Goal: Transaction & Acquisition: Purchase product/service

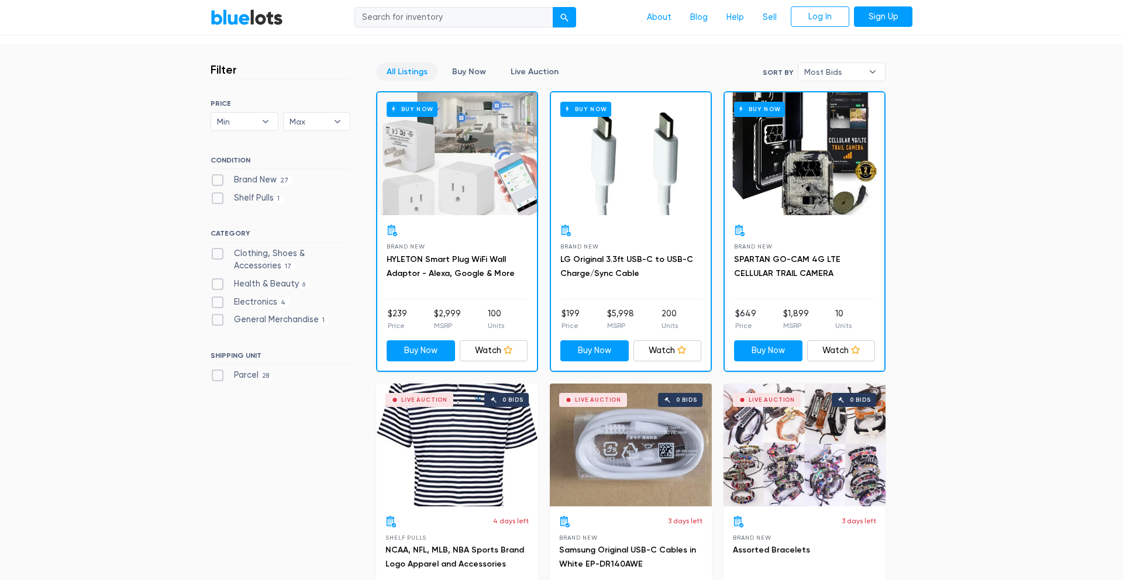
scroll to position [302, 0]
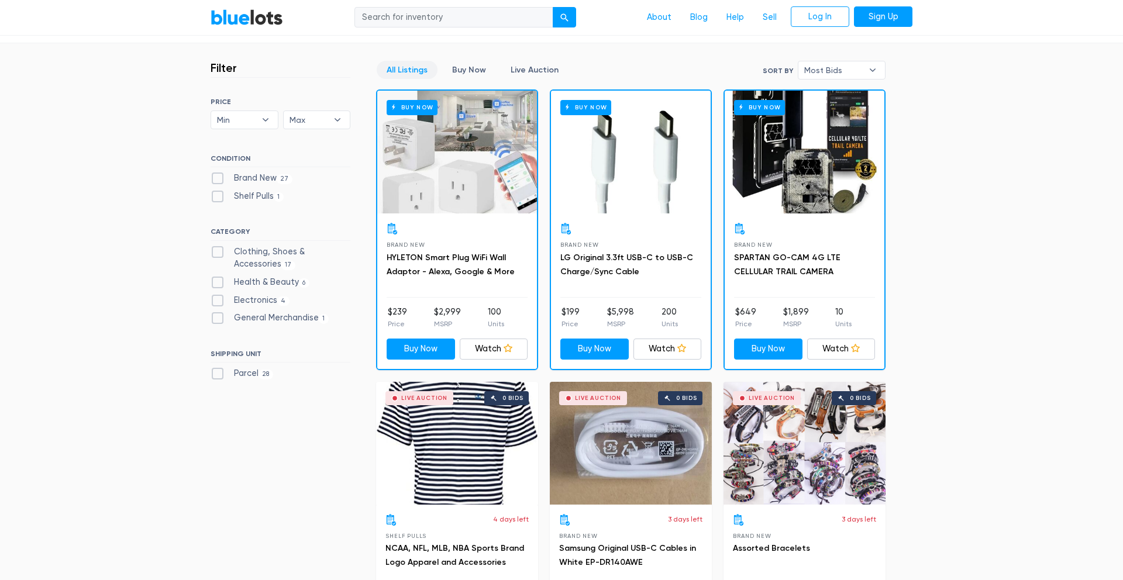
click at [280, 279] on label "Health & Beauty 6" at bounding box center [260, 282] width 99 height 13
click at [218, 279] on Beauty"] "Health & Beauty 6" at bounding box center [215, 280] width 8 height 8
checkbox Beauty"] "true"
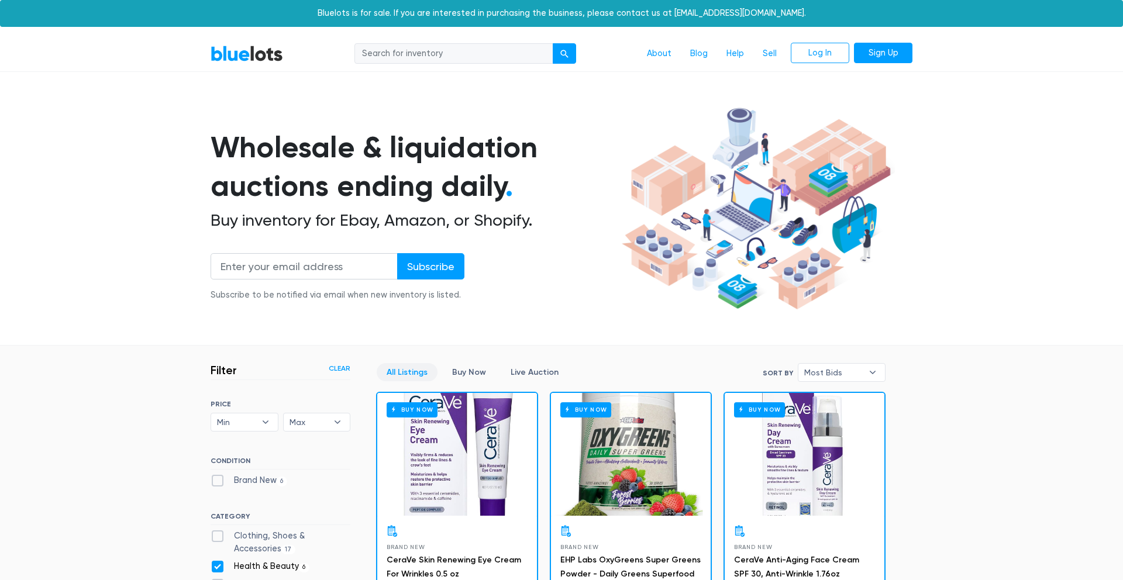
scroll to position [314, 0]
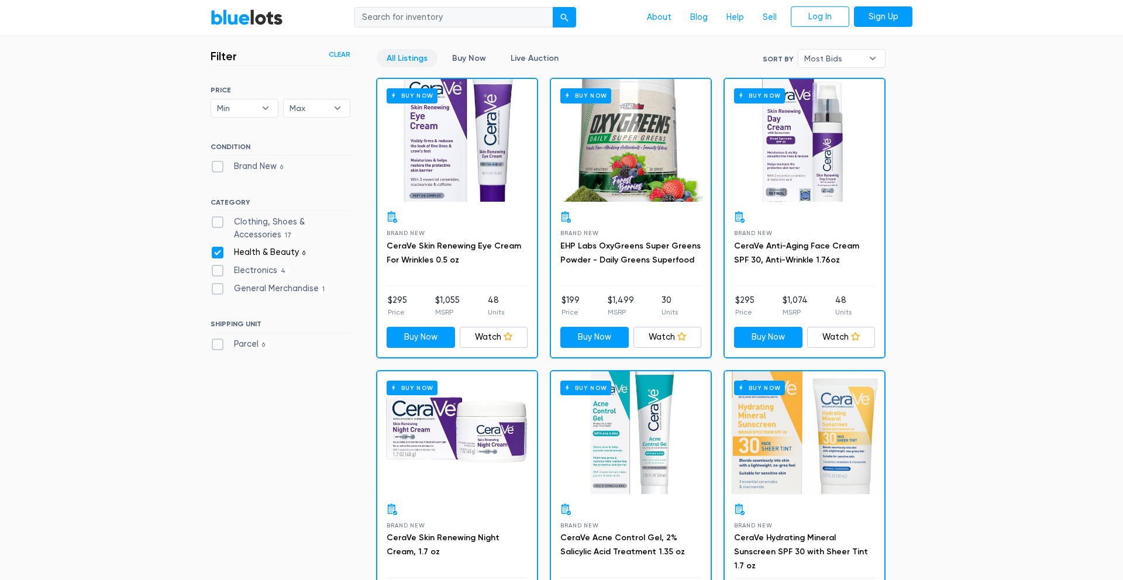
click at [275, 284] on label "General Merchandise 1" at bounding box center [270, 288] width 118 height 13
click at [218, 284] on Merchandise"] "General Merchandise 1" at bounding box center [215, 286] width 8 height 8
checkbox Merchandise"] "true"
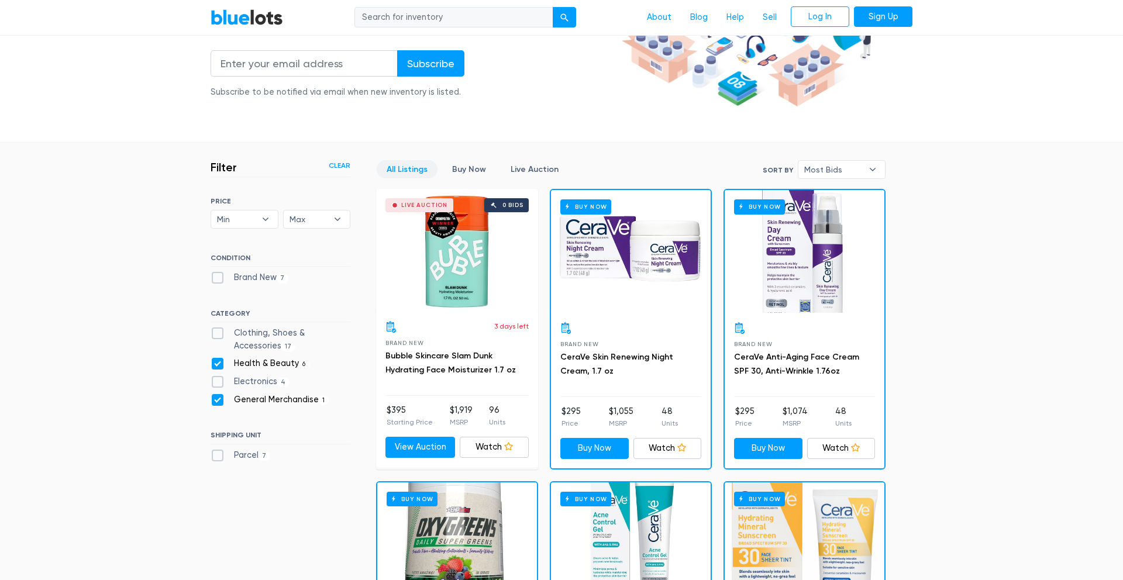
scroll to position [311, 0]
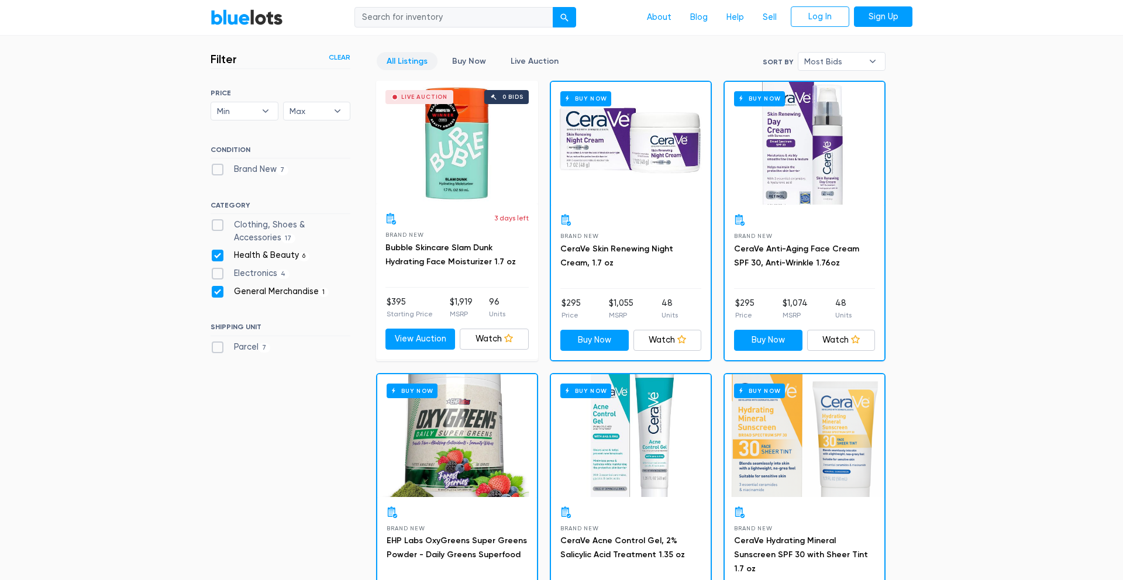
click at [291, 255] on label "Health & Beauty 6" at bounding box center [260, 255] width 99 height 13
click at [218, 255] on Beauty"] "Health & Beauty 6" at bounding box center [215, 253] width 8 height 8
checkbox Beauty"] "false"
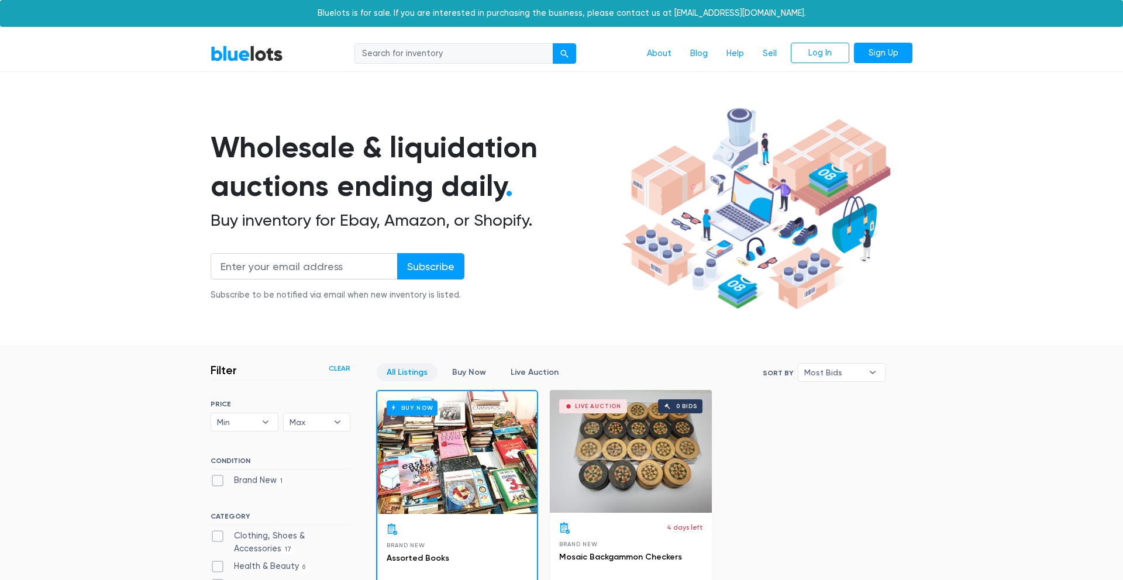
scroll to position [314, 0]
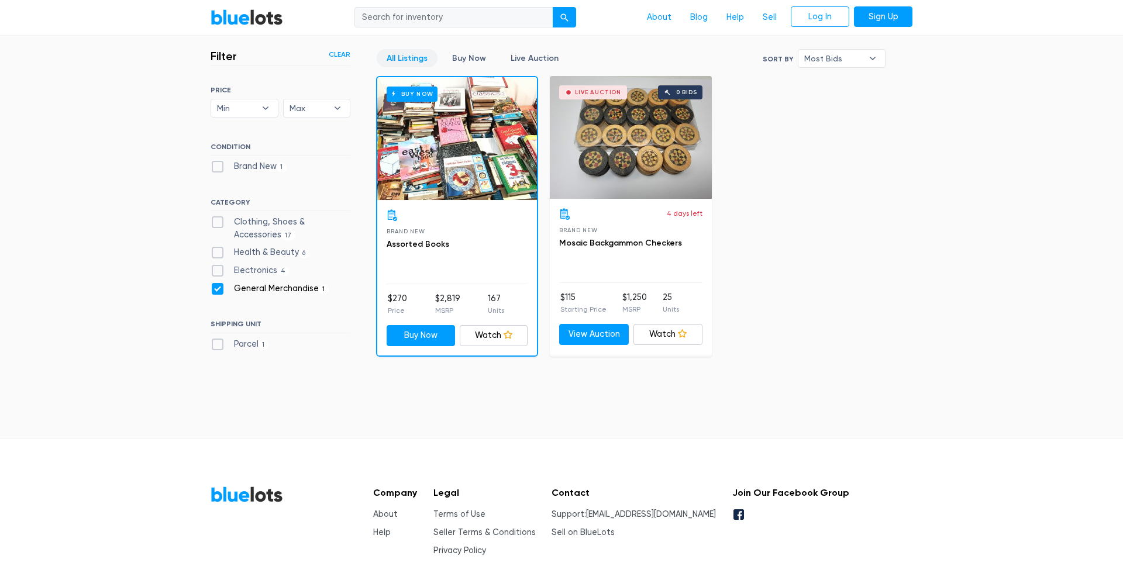
click at [290, 286] on label "General Merchandise 1" at bounding box center [270, 288] width 118 height 13
click at [218, 286] on Merchandise"] "General Merchandise 1" at bounding box center [215, 286] width 8 height 8
checkbox Merchandise"] "false"
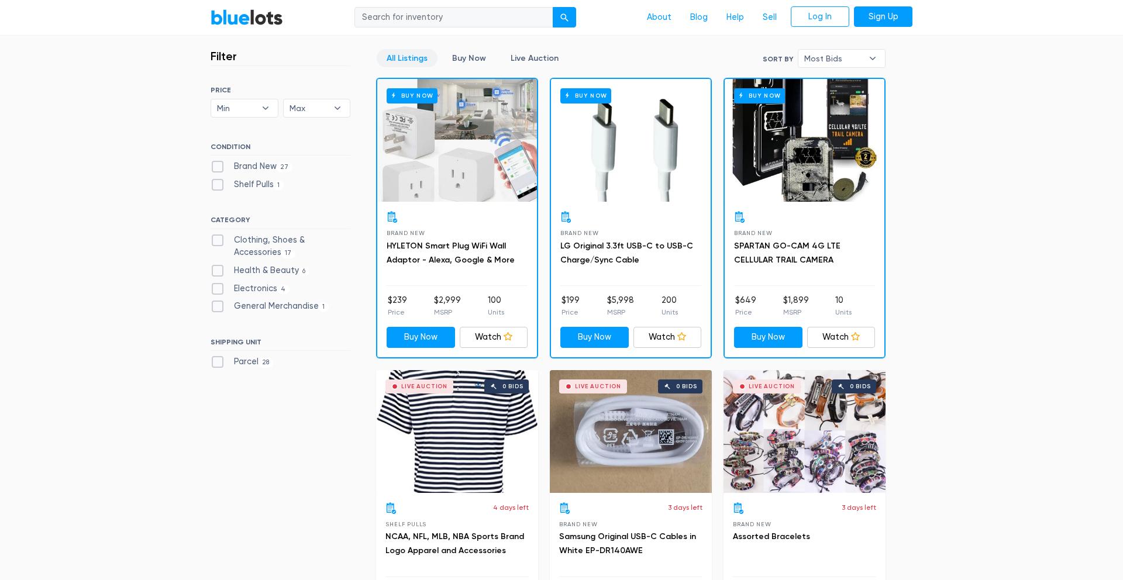
scroll to position [314, 0]
click at [275, 288] on label "Electronics 4" at bounding box center [250, 288] width 79 height 13
click at [218, 288] on input "Electronics 4" at bounding box center [215, 286] width 8 height 8
checkbox input "true"
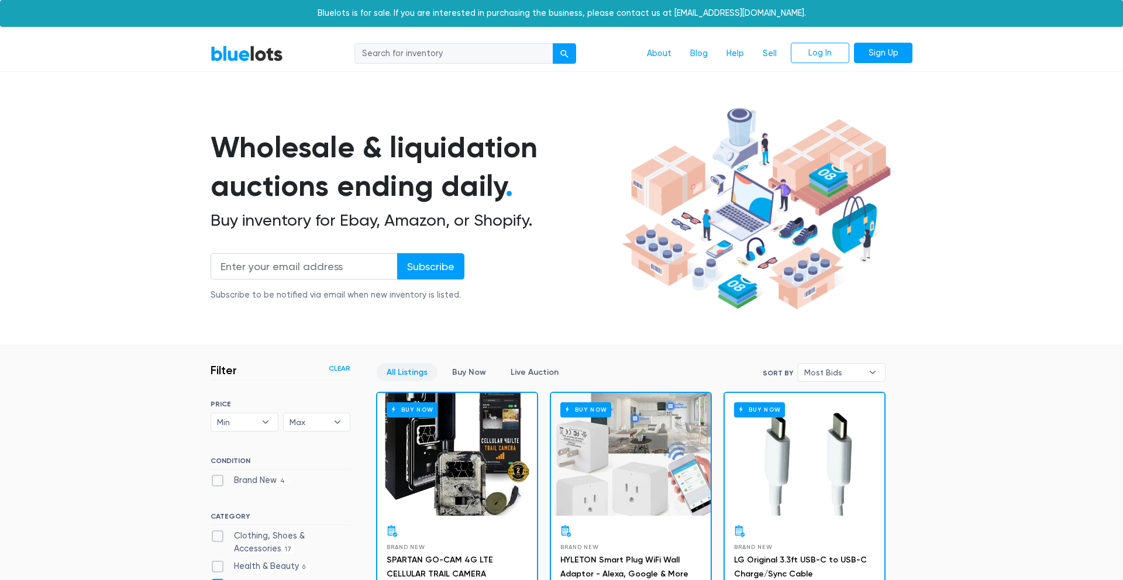
scroll to position [314, 0]
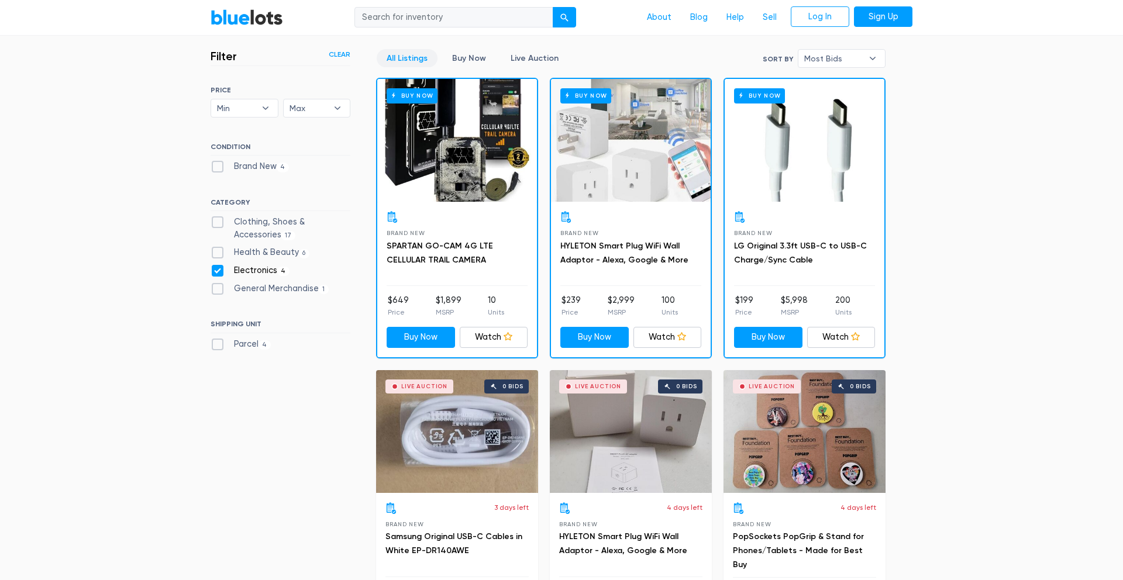
click at [303, 222] on label "Clothing, Shoes & Accessories 17" at bounding box center [281, 228] width 140 height 25
click at [218, 222] on Accessories"] "Clothing, Shoes & Accessories 17" at bounding box center [215, 220] width 8 height 8
checkbox Accessories"] "true"
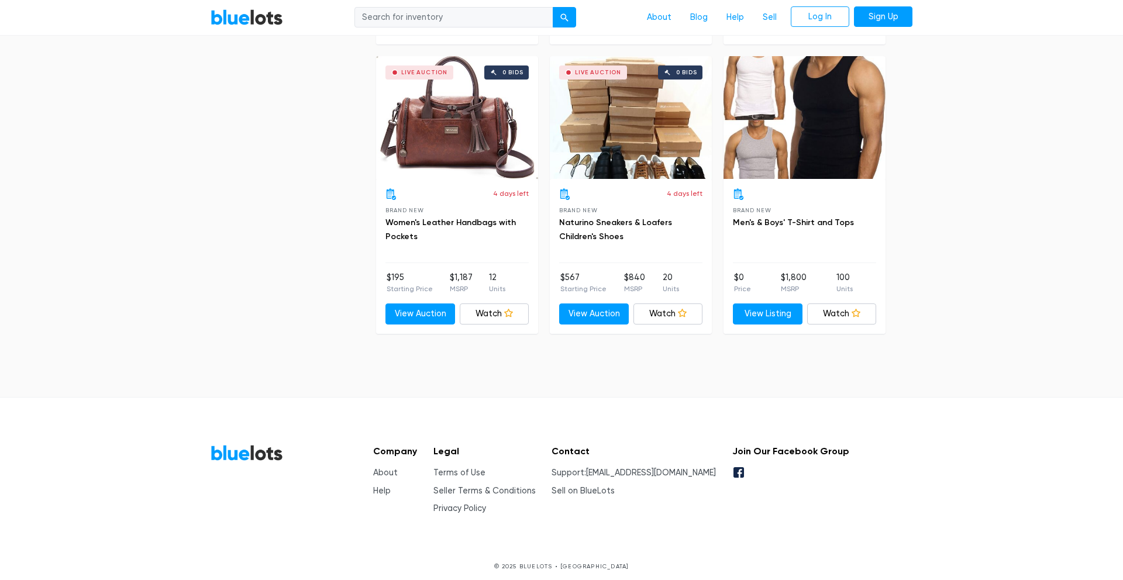
scroll to position [2662, 0]
